Goal: Information Seeking & Learning: Understand process/instructions

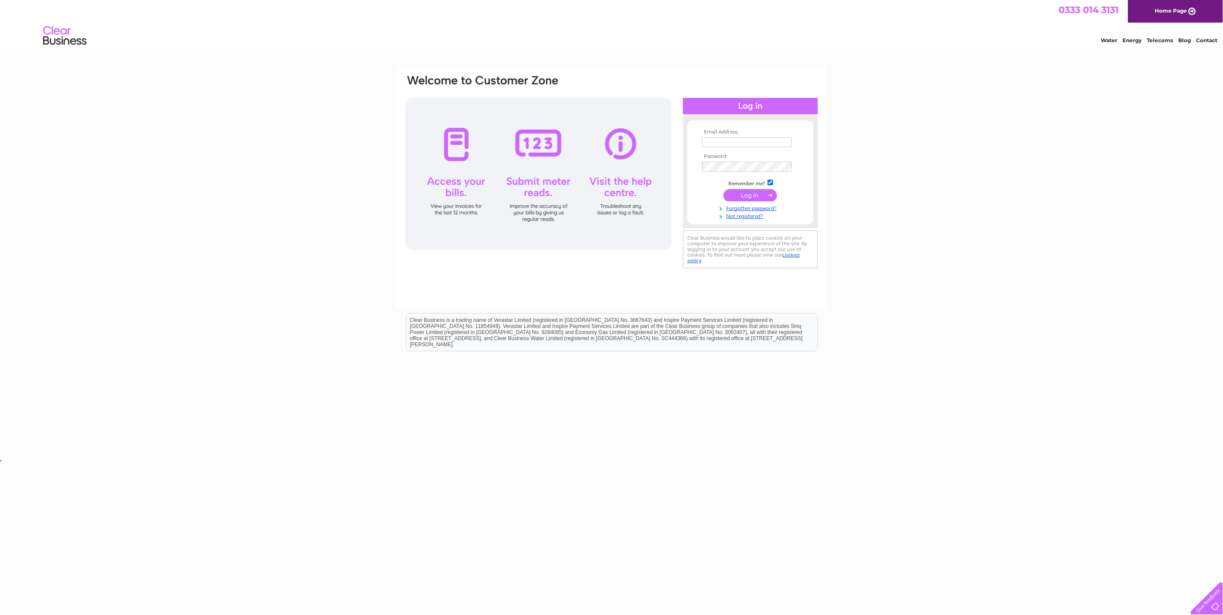
click at [713, 139] on input "text" at bounding box center [747, 143] width 90 height 10
type input "centrecars@hotmail.co.uk"
click at [724, 189] on input "submit" at bounding box center [751, 195] width 54 height 12
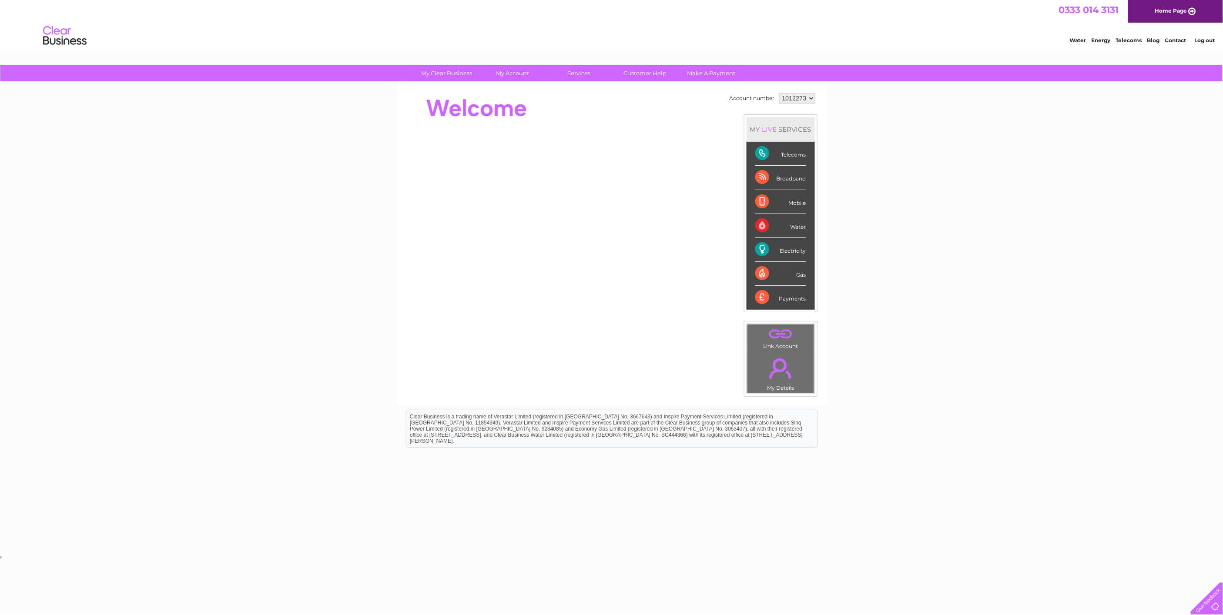
click at [761, 156] on div "Telecoms" at bounding box center [781, 154] width 51 height 24
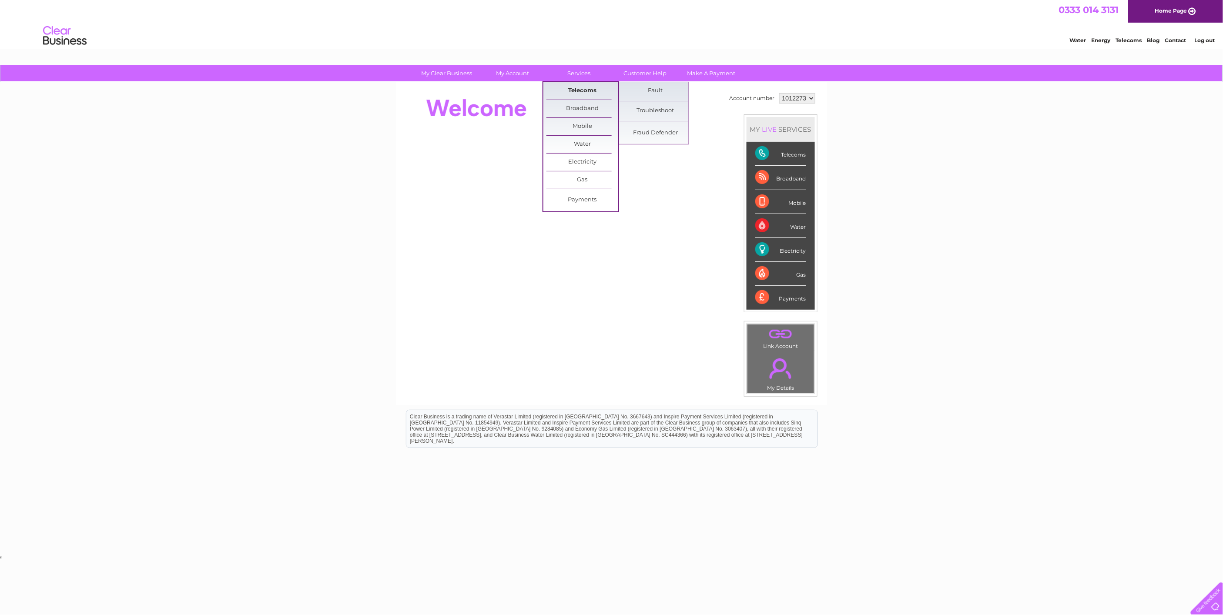
click at [584, 87] on link "Telecoms" at bounding box center [583, 90] width 72 height 17
click at [582, 87] on link "Telecoms" at bounding box center [583, 90] width 72 height 17
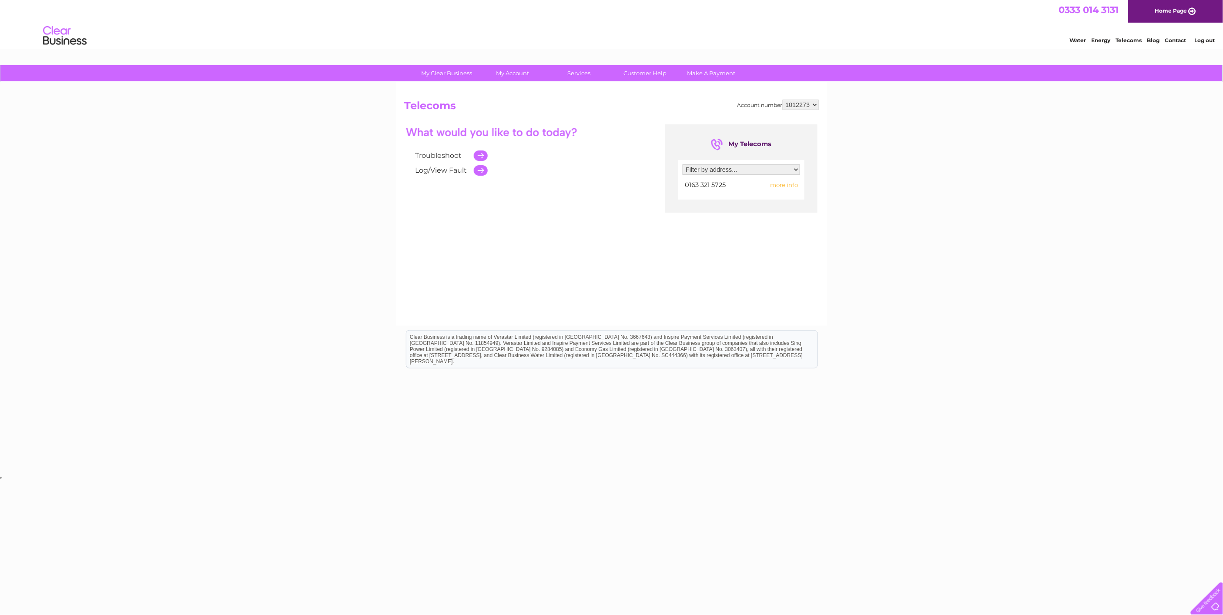
click at [484, 151] on td at bounding box center [479, 155] width 18 height 15
click at [481, 155] on td at bounding box center [479, 155] width 18 height 15
click at [653, 73] on link "Customer Help" at bounding box center [645, 73] width 72 height 16
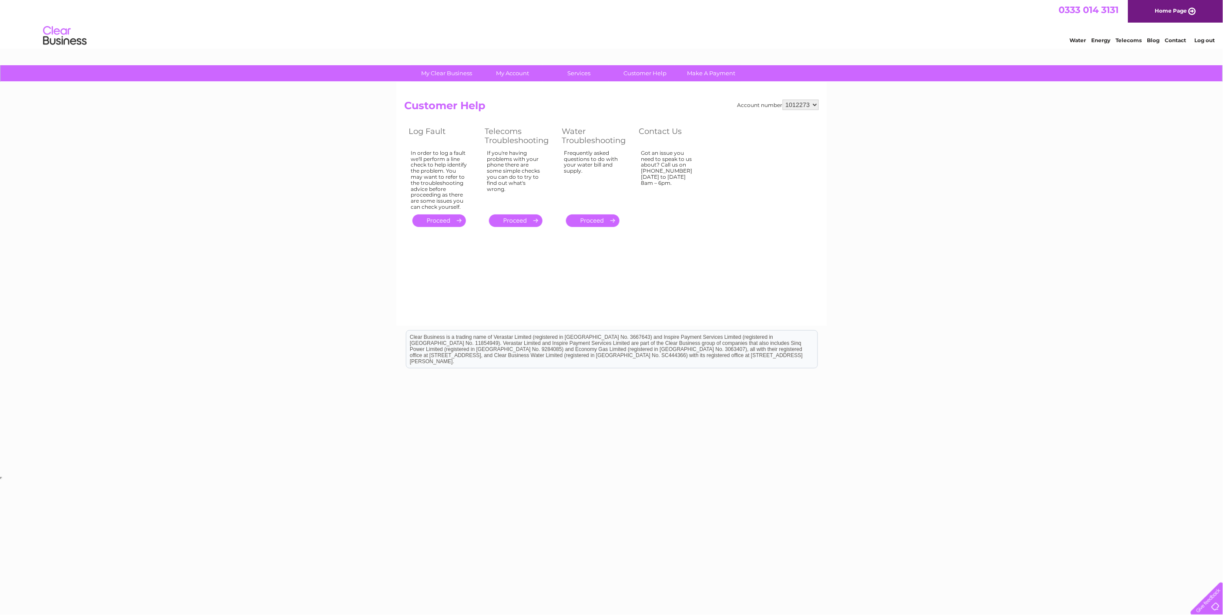
click at [514, 221] on link "." at bounding box center [516, 221] width 54 height 13
